Goal: Task Accomplishment & Management: Complete application form

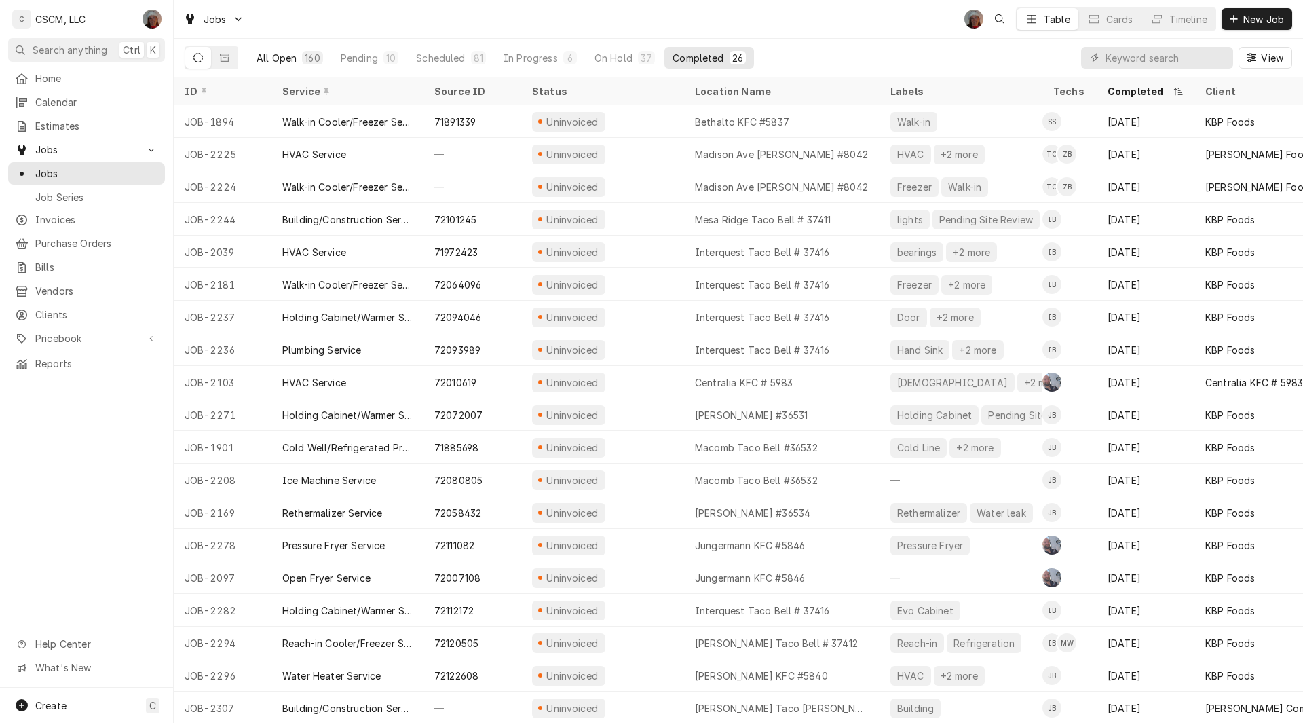
click at [280, 60] on div "All Open" at bounding box center [276, 58] width 40 height 14
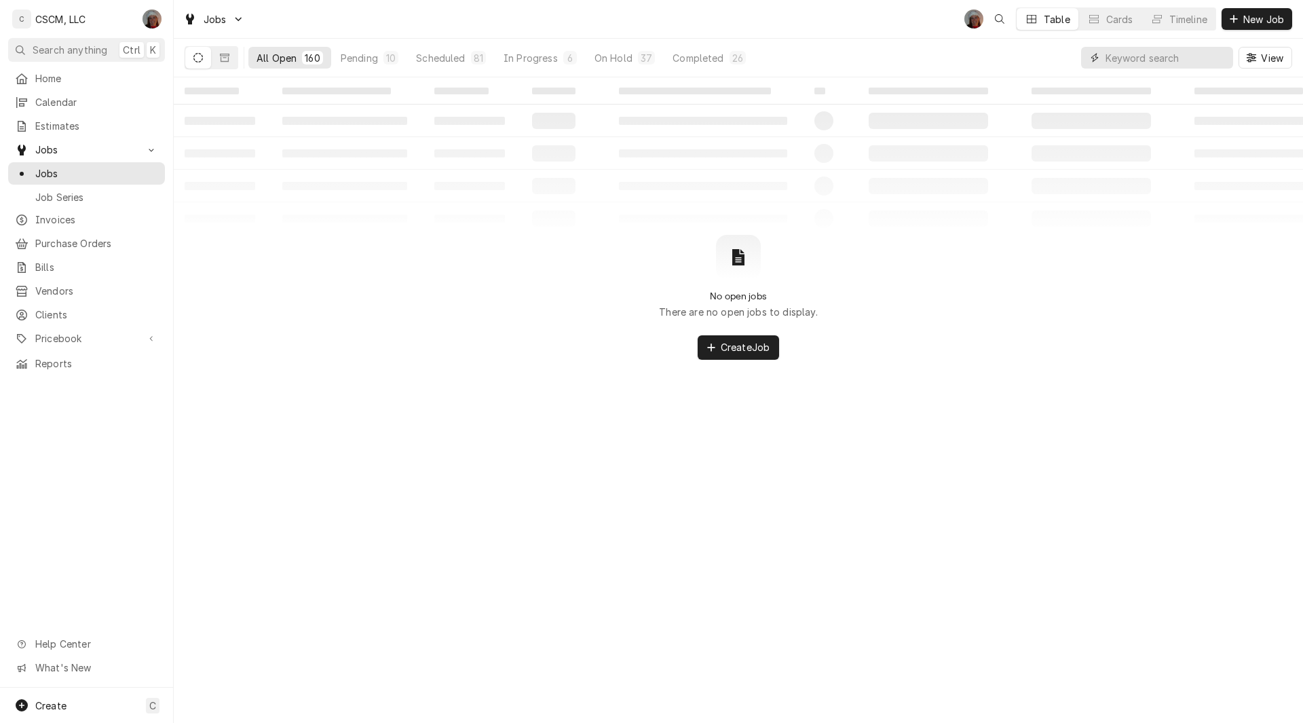
click at [1113, 52] on input "Dynamic Content Wrapper" at bounding box center [1165, 58] width 121 height 22
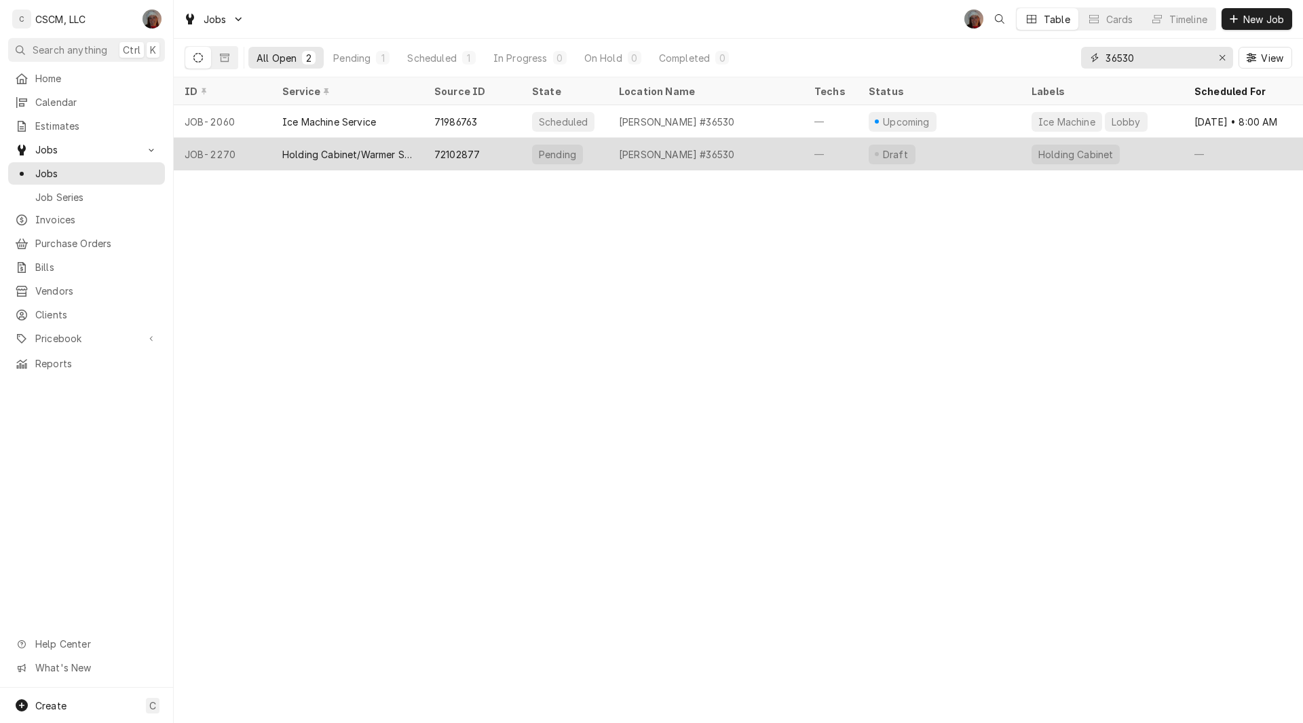
type input "36530"
click at [391, 154] on div "Holding Cabinet/Warmer Service" at bounding box center [347, 154] width 130 height 14
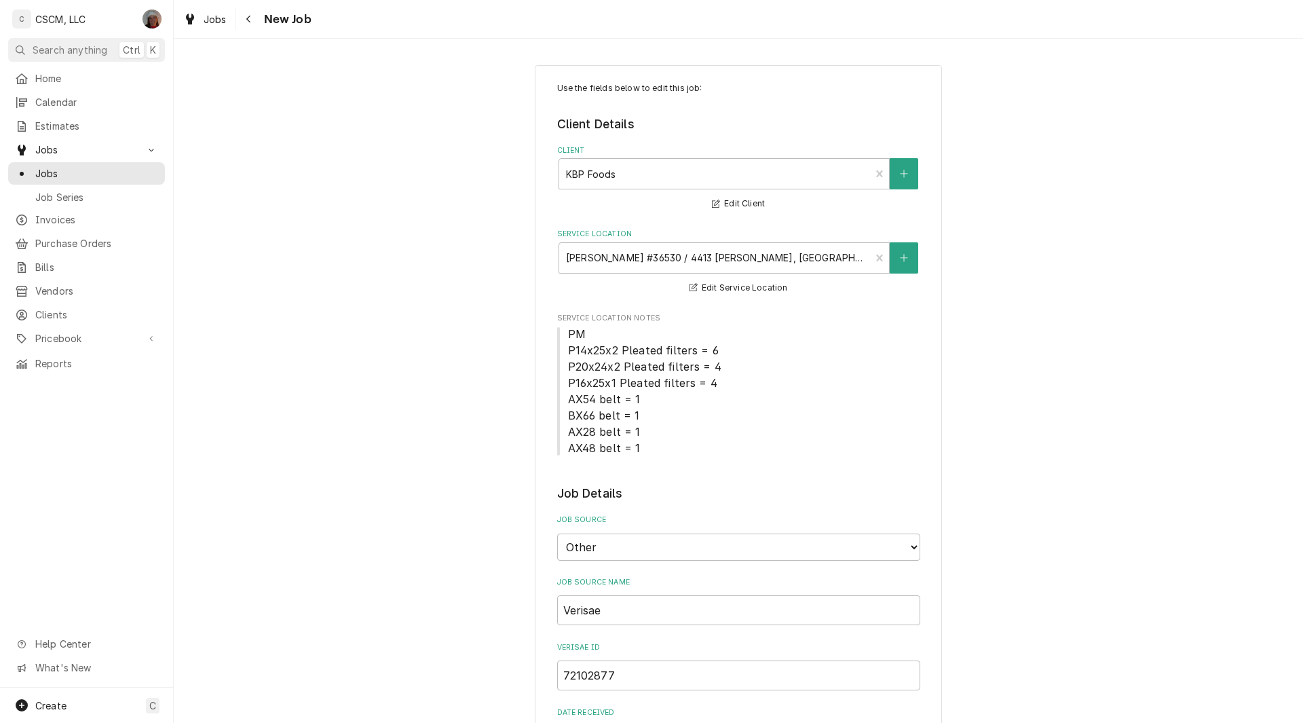
type textarea "x"
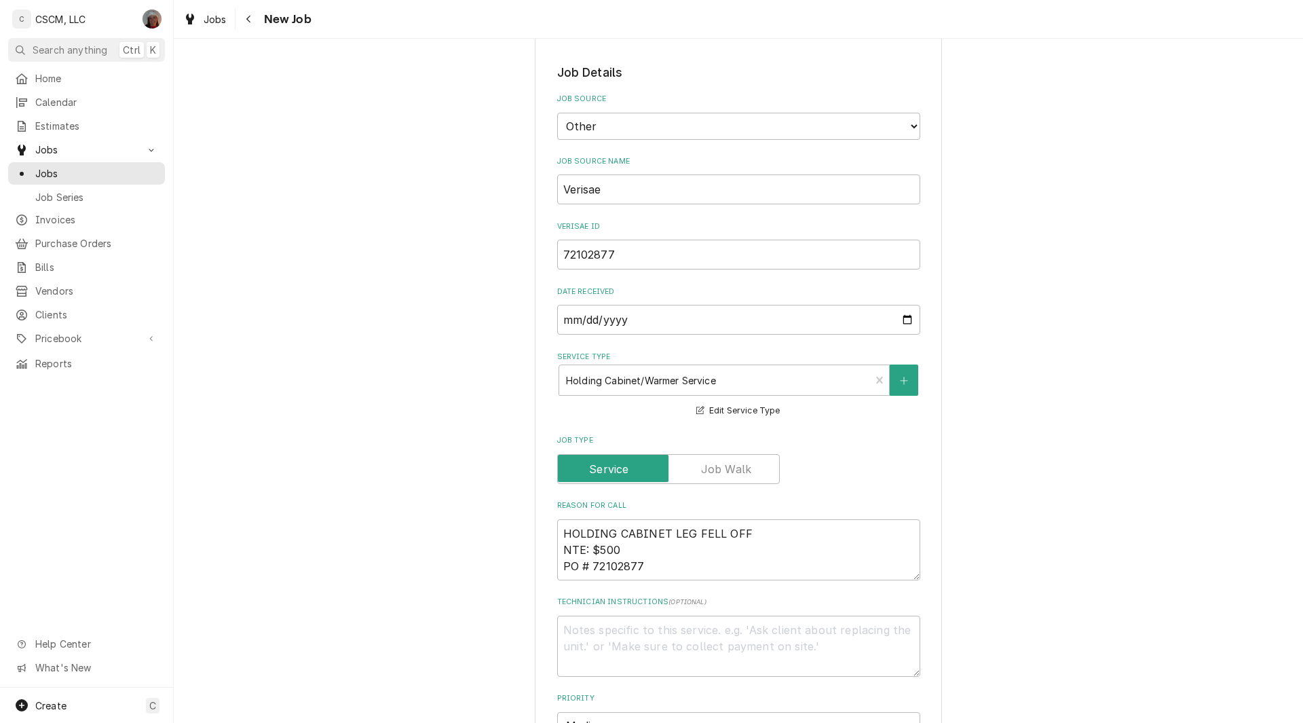
scroll to position [424, 0]
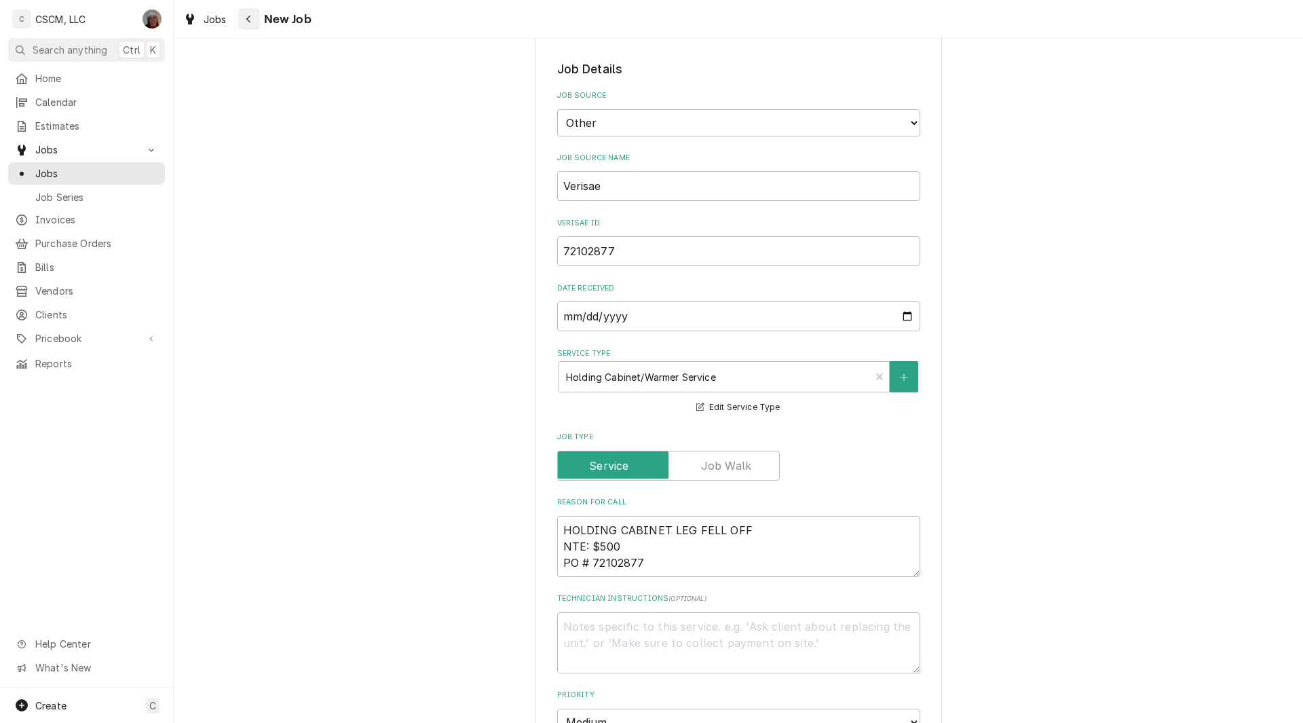
click at [250, 18] on icon "Navigate back" at bounding box center [249, 18] width 6 height 9
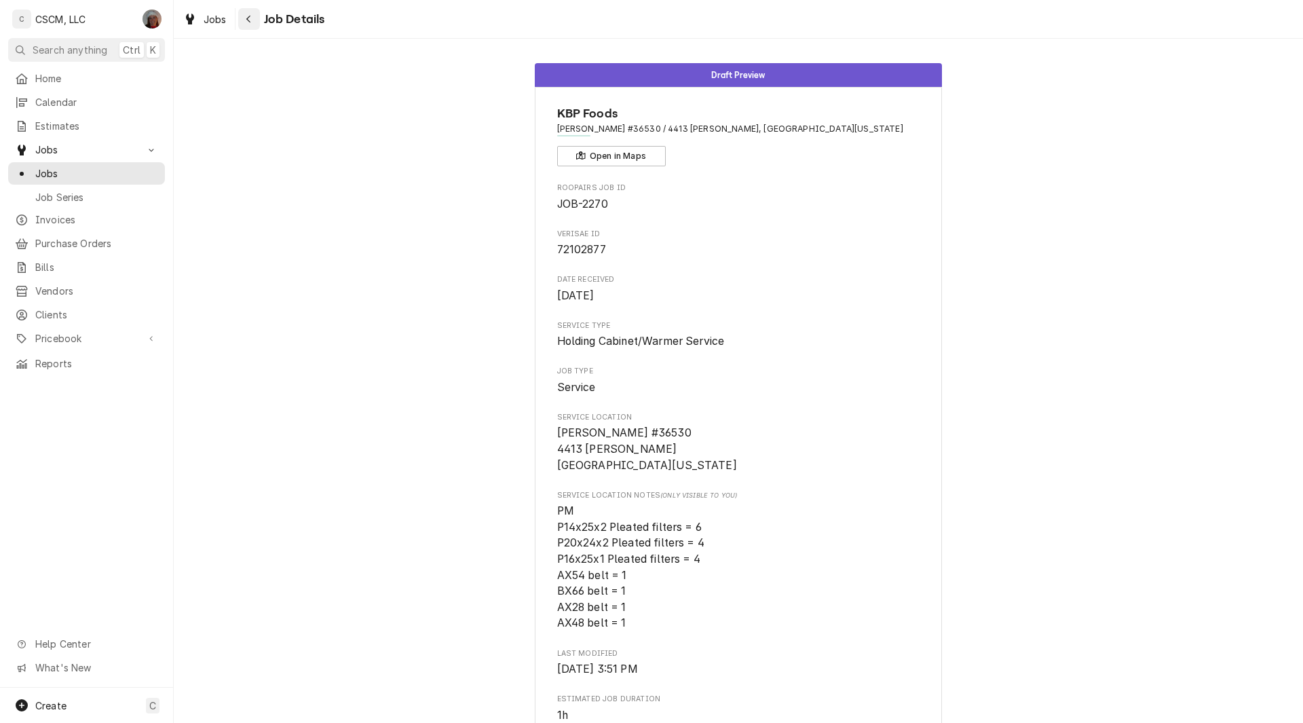
click at [255, 15] on div "Navigate back" at bounding box center [249, 19] width 14 height 14
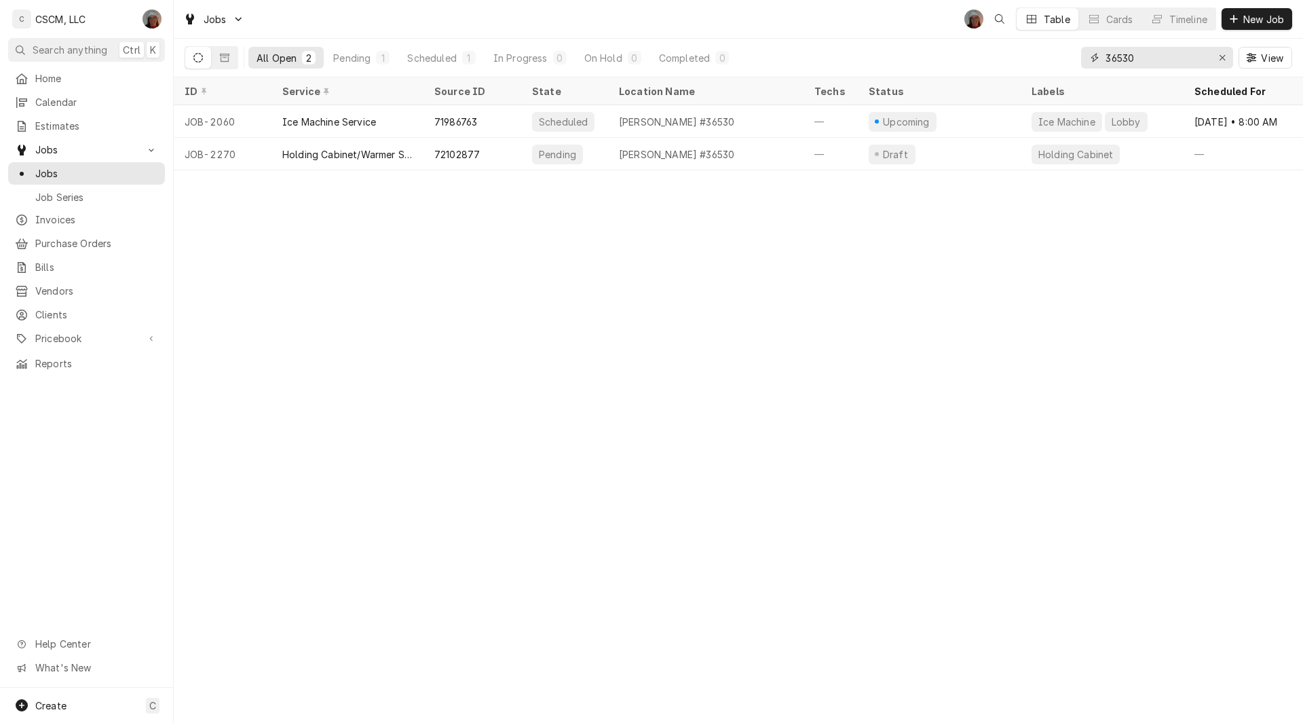
click at [1145, 61] on input "36530" at bounding box center [1156, 58] width 102 height 22
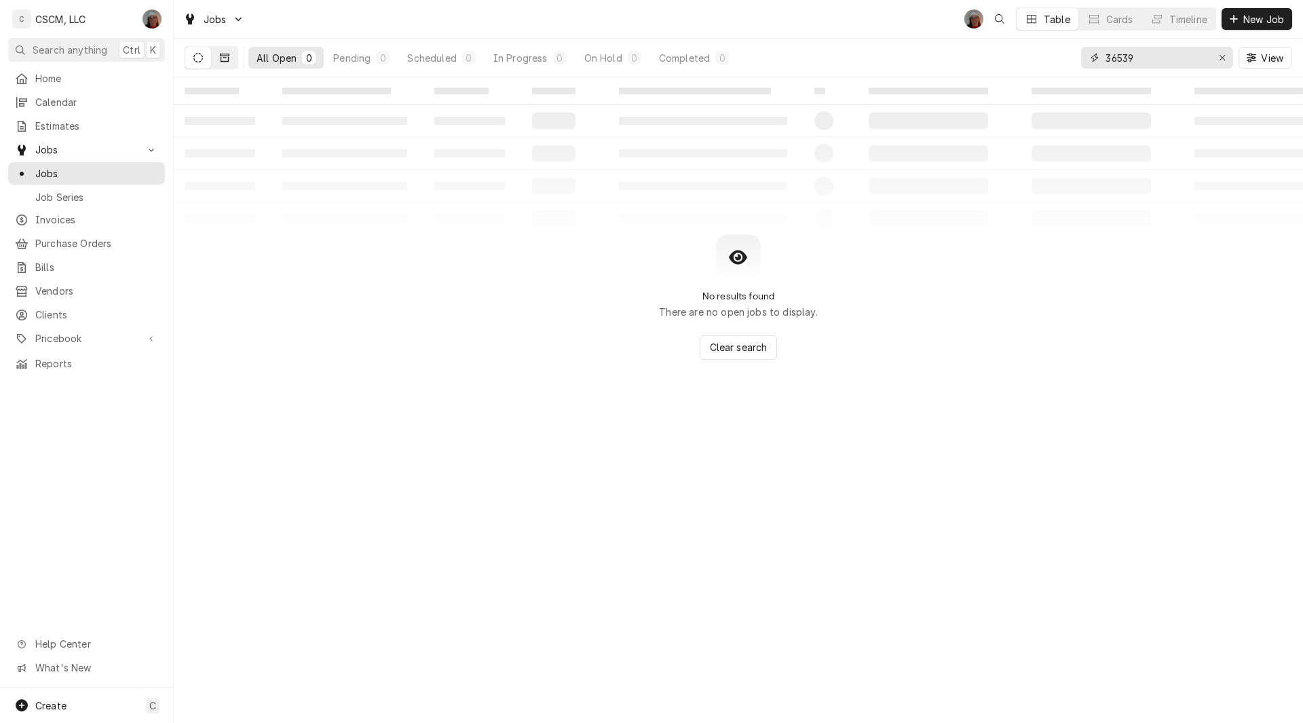
type input "36539"
click at [229, 54] on icon "Dynamic Content Wrapper" at bounding box center [224, 58] width 9 height 8
click at [198, 52] on button "Dynamic Content Wrapper" at bounding box center [198, 58] width 26 height 22
click at [1252, 22] on span "New Job" at bounding box center [1263, 19] width 46 height 14
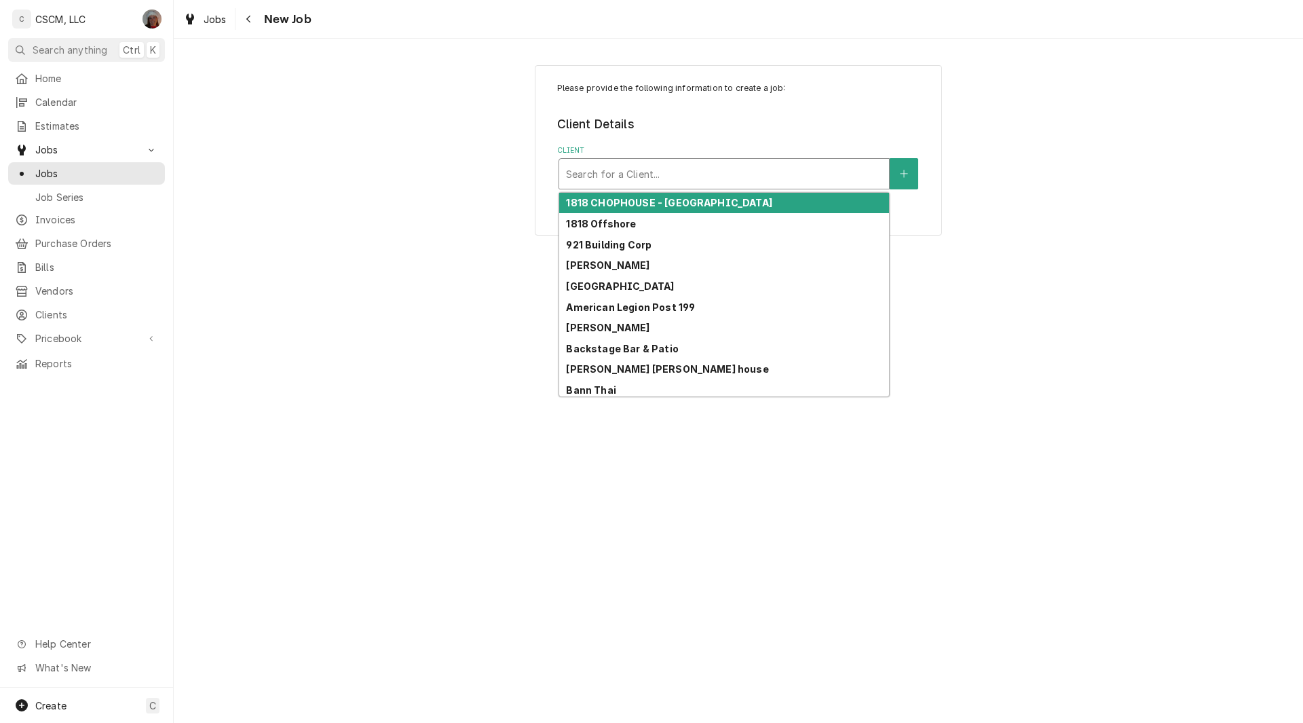
click at [618, 170] on div "Client" at bounding box center [724, 173] width 316 height 24
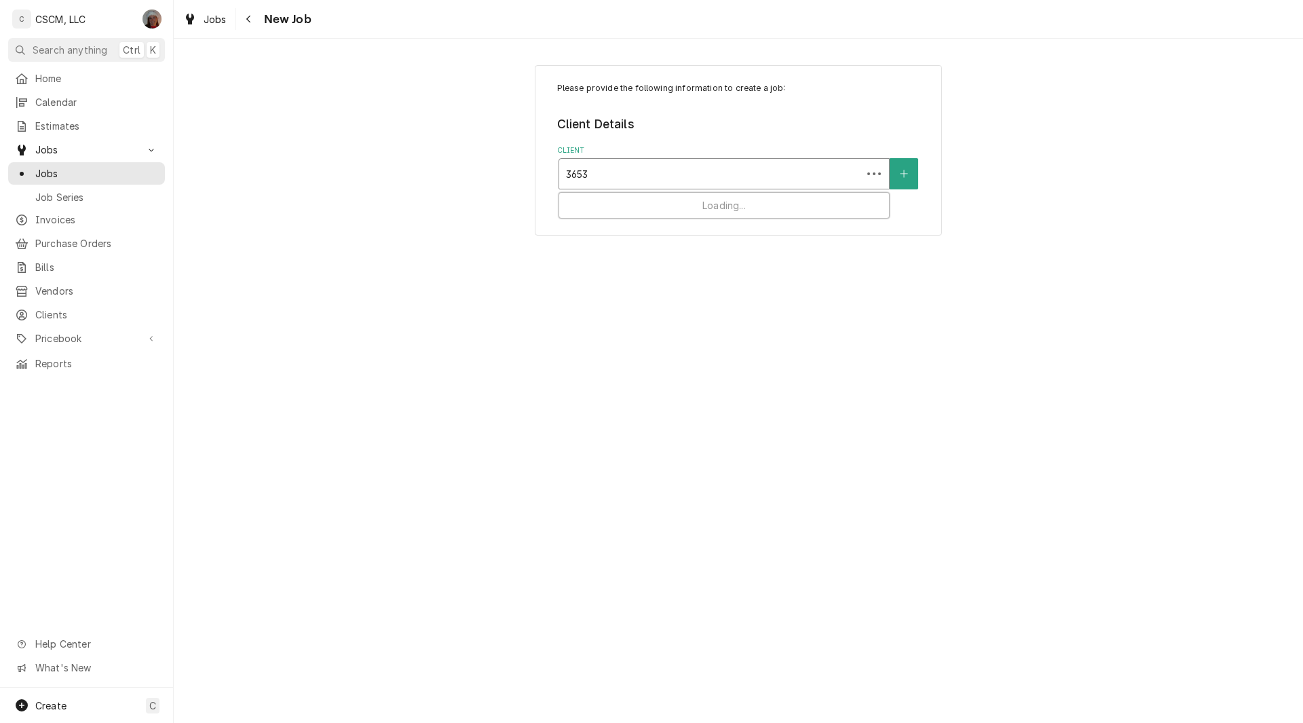
type input "36539"
